Goal: Transaction & Acquisition: Purchase product/service

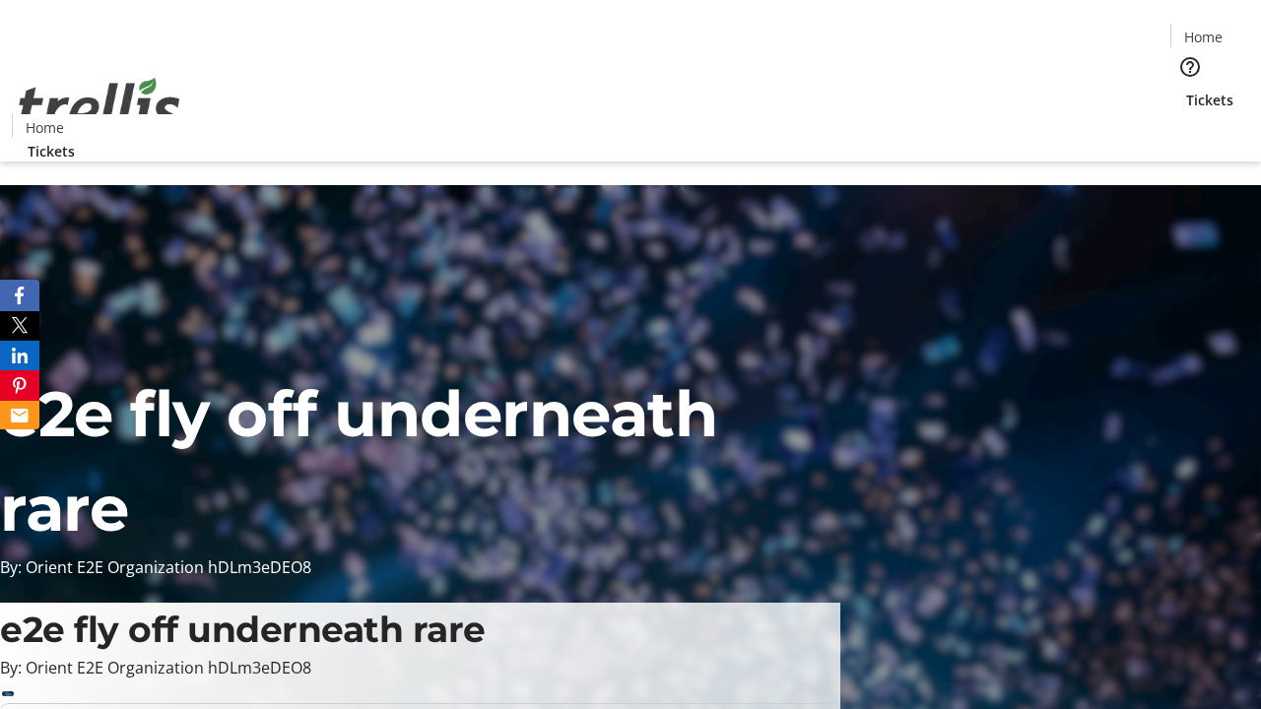
click at [1186, 90] on span "Tickets" at bounding box center [1209, 100] width 47 height 21
